Goal: Register for event/course

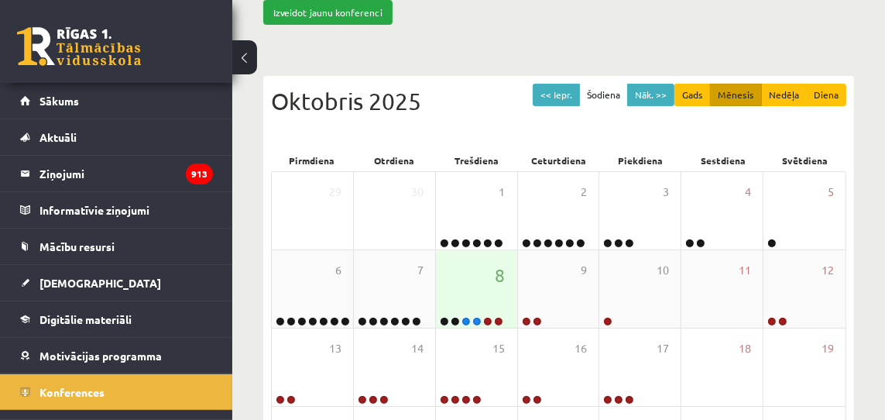
scroll to position [139, 0]
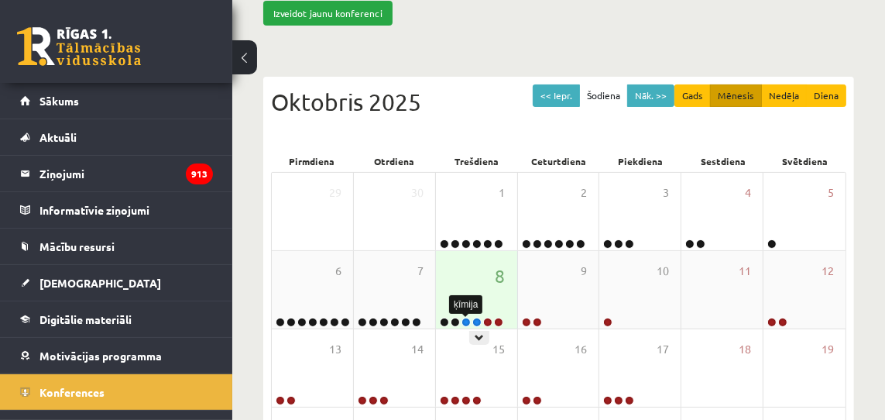
click at [466, 319] on link at bounding box center [465, 321] width 9 height 9
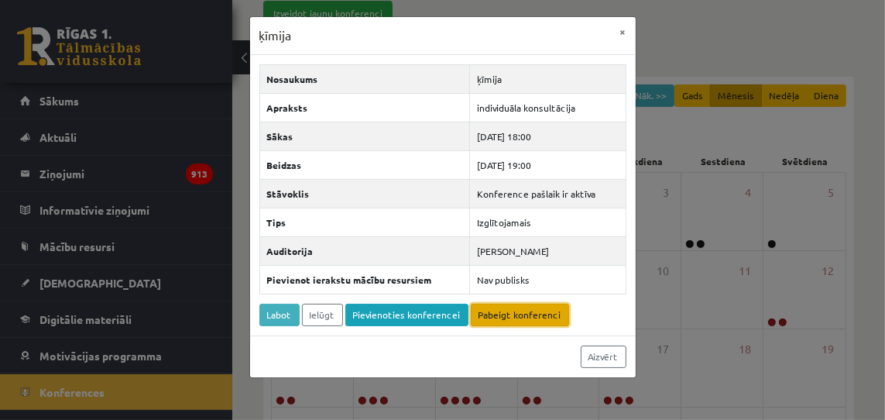
click at [522, 318] on link "Pabeigt konferenci" at bounding box center [520, 314] width 98 height 22
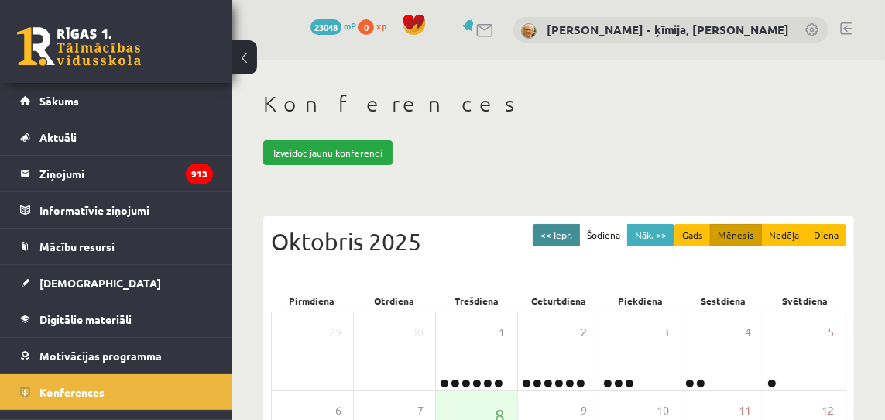
scroll to position [79, 0]
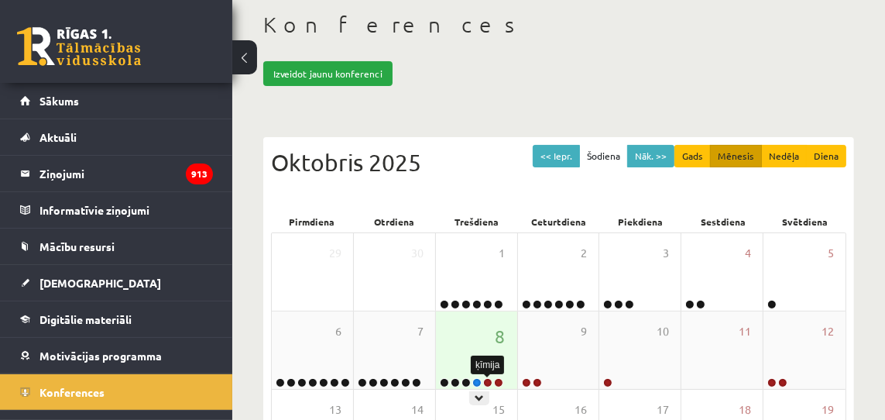
click at [488, 381] on link at bounding box center [487, 382] width 9 height 9
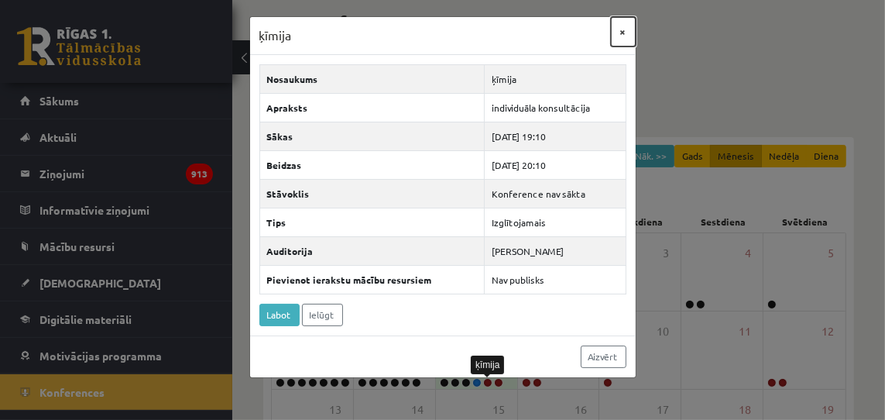
click at [625, 31] on button "×" at bounding box center [623, 31] width 25 height 29
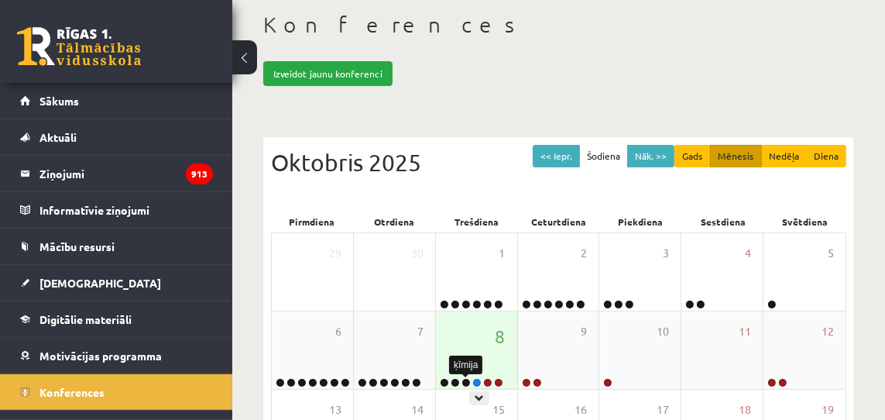
click at [464, 381] on link at bounding box center [465, 382] width 9 height 9
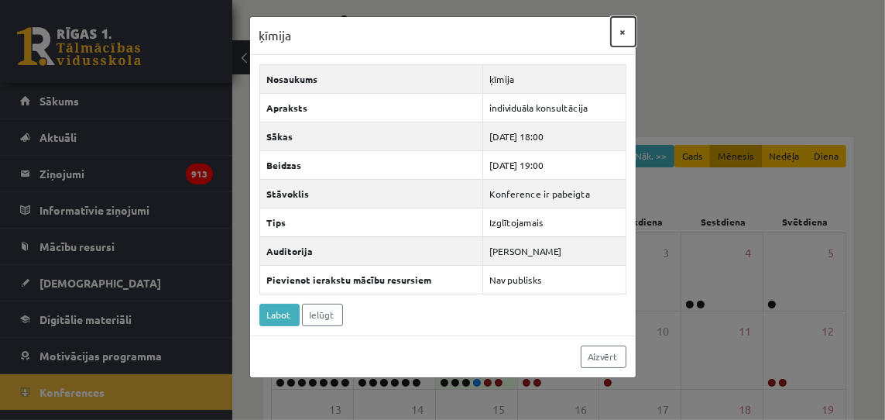
click at [624, 31] on button "×" at bounding box center [623, 31] width 25 height 29
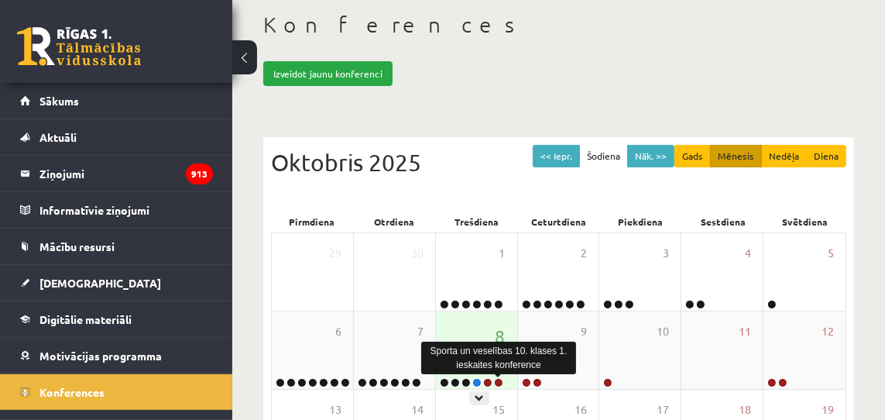
click at [499, 381] on link at bounding box center [498, 382] width 9 height 9
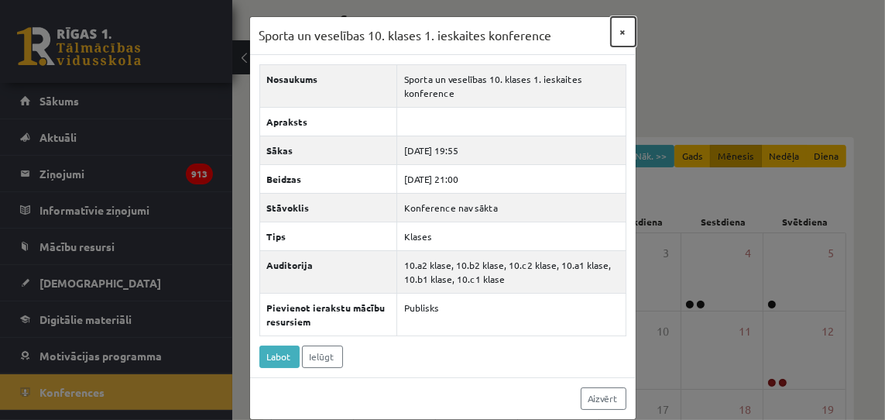
click at [623, 32] on button "×" at bounding box center [623, 31] width 25 height 29
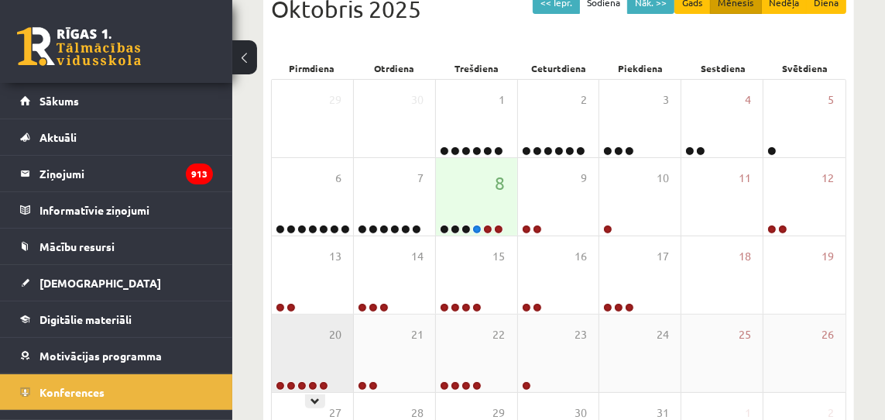
scroll to position [231, 0]
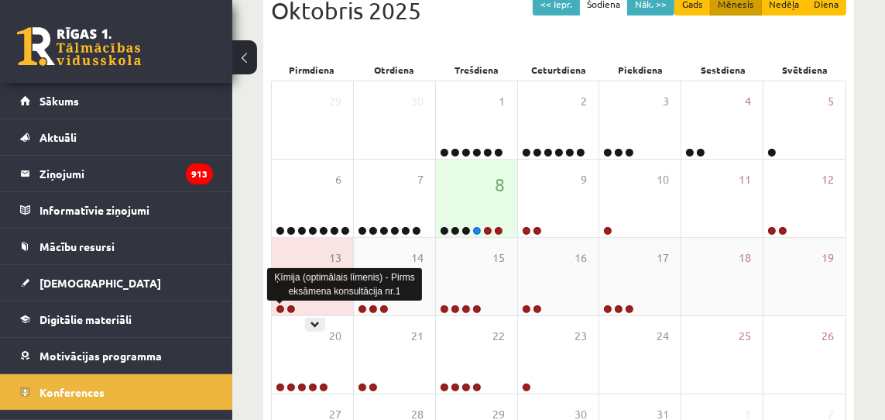
click at [280, 306] on link at bounding box center [280, 308] width 9 height 9
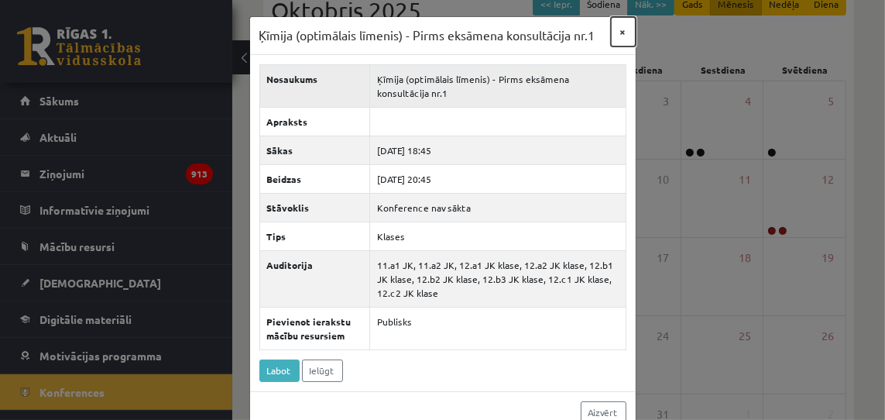
drag, startPoint x: 622, startPoint y: 30, endPoint x: 606, endPoint y: 62, distance: 35.7
click at [621, 30] on button "×" at bounding box center [623, 31] width 25 height 29
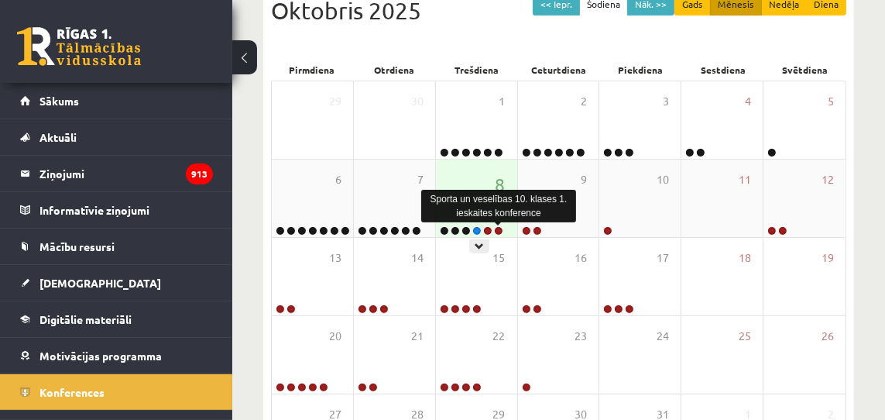
scroll to position [217, 0]
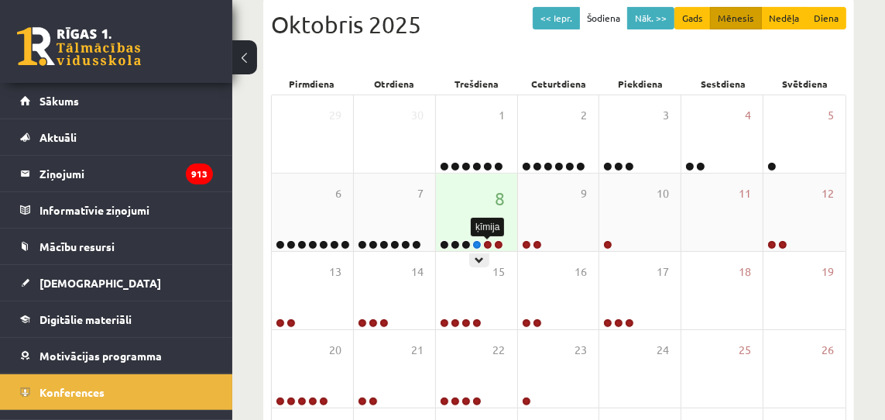
click at [486, 241] on link at bounding box center [487, 244] width 9 height 9
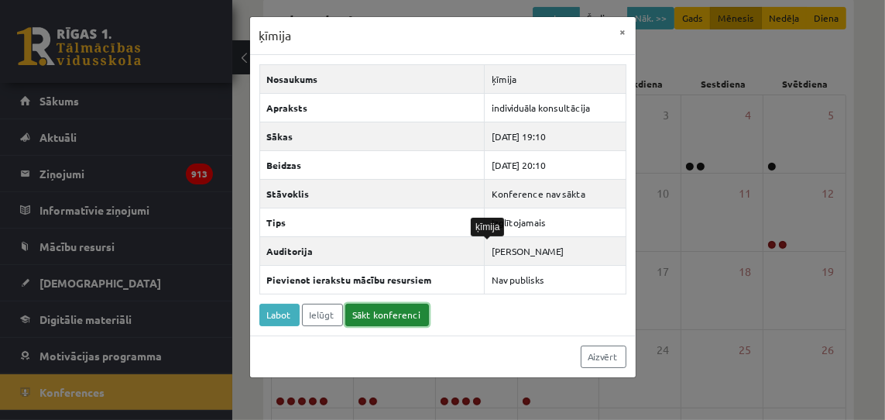
click at [385, 312] on link "Sākt konferenci" at bounding box center [387, 314] width 84 height 22
